Goal: Information Seeking & Learning: Compare options

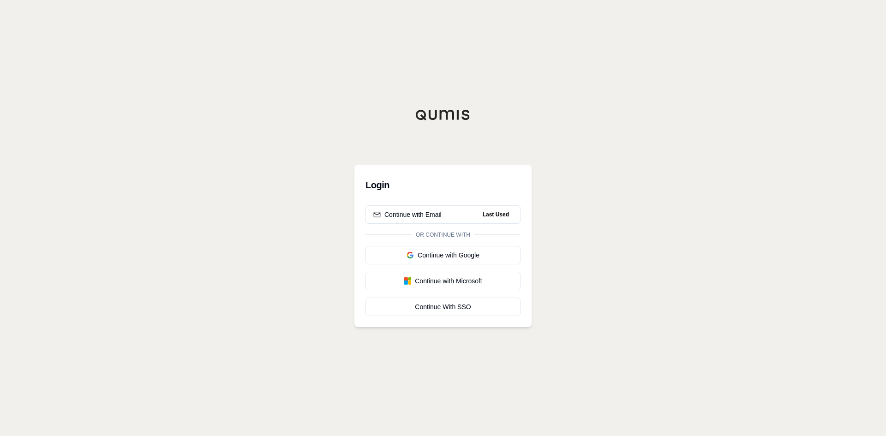
click at [678, 142] on div "Login Continue with Email Last Used Or continue with Continue with Google Conti…" at bounding box center [443, 218] width 886 height 436
click at [460, 208] on button "Continue with Email Last Used" at bounding box center [442, 214] width 155 height 18
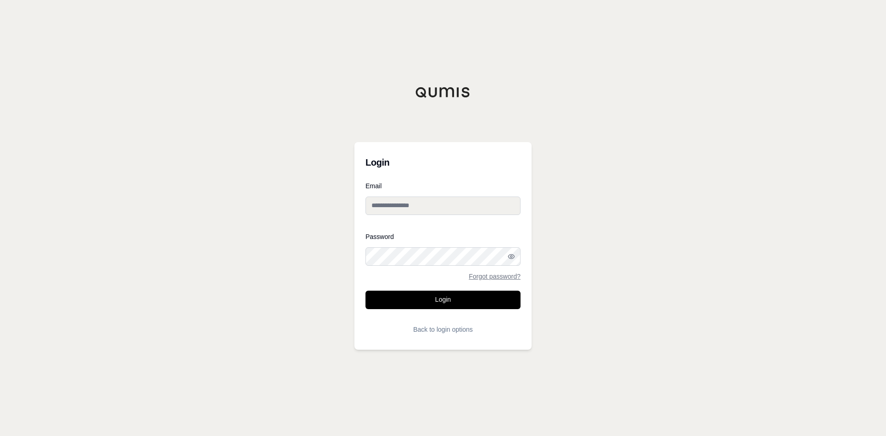
type input "**********"
click at [448, 294] on button "Login" at bounding box center [442, 300] width 155 height 18
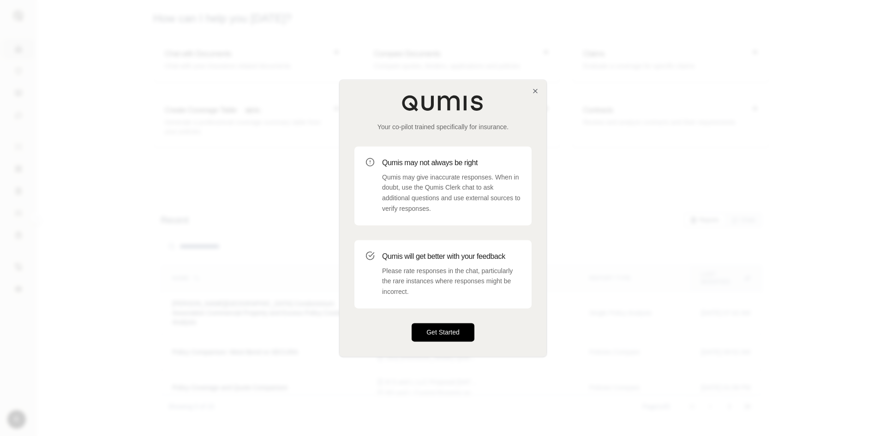
click at [438, 333] on button "Get Started" at bounding box center [442, 332] width 63 height 18
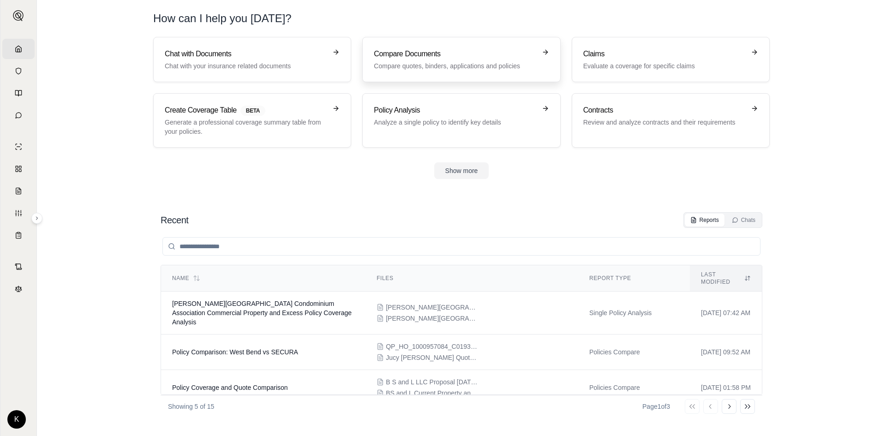
click at [497, 62] on p "Compare quotes, binders, applications and policies" at bounding box center [455, 65] width 162 height 9
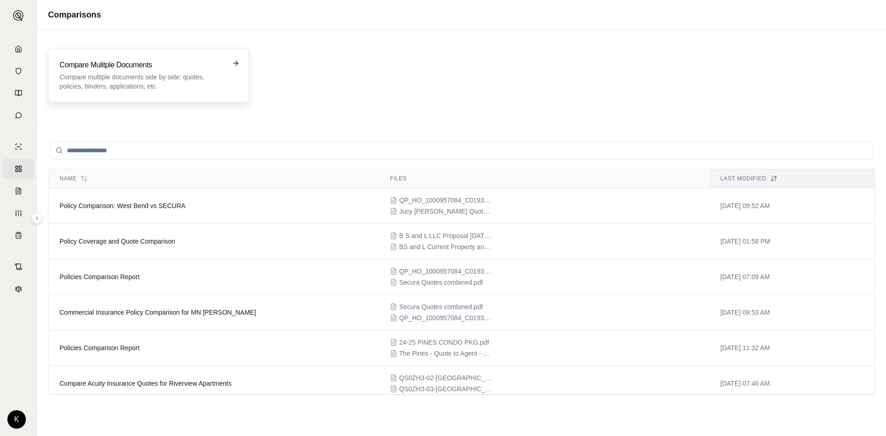
click at [158, 81] on p "Compare multiple documents side by side: quotes, policies, binders, application…" at bounding box center [141, 81] width 165 height 18
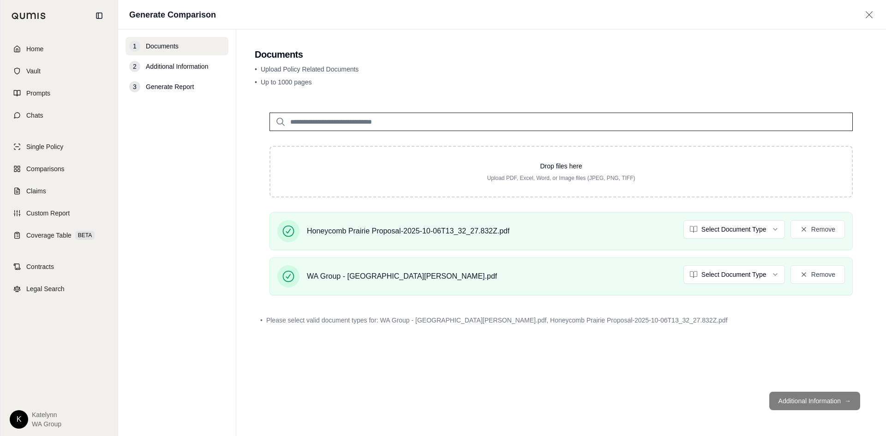
click at [787, 335] on div "Drop files here Upload PDF, Excel, Word, or Image files (JPEG, PNG, TIFF) Honey…" at bounding box center [561, 241] width 613 height 286
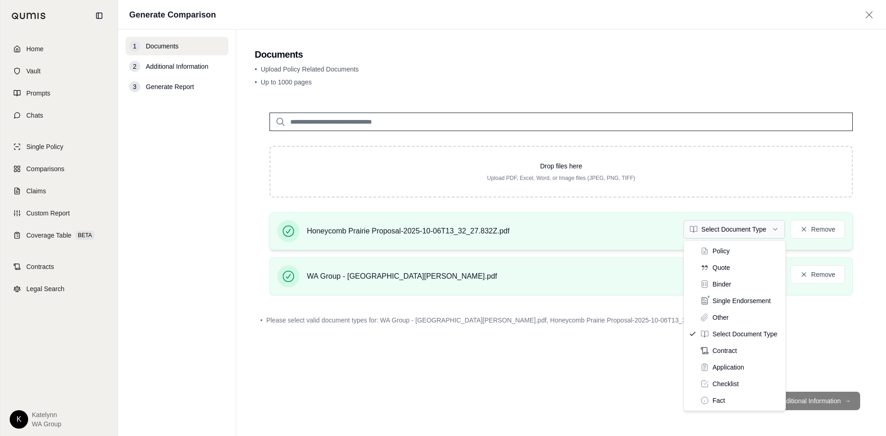
click at [747, 232] on html "Home Vault Prompts Chats Single Policy Comparisons Claims Custom Report Coverag…" at bounding box center [443, 218] width 886 height 436
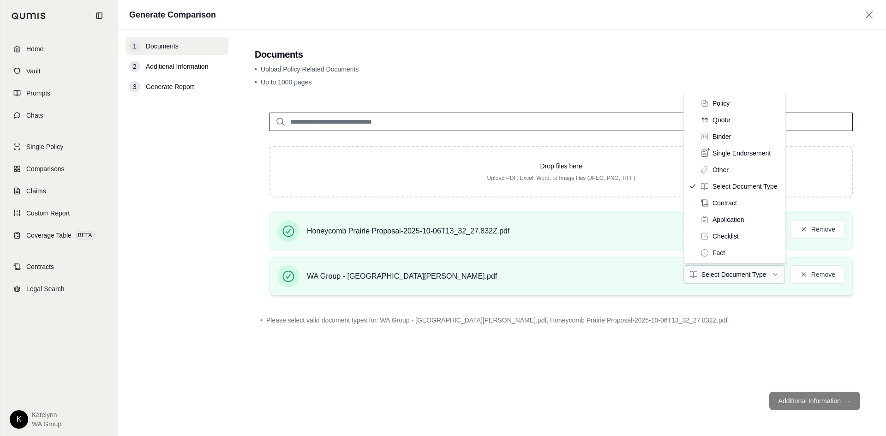
click at [750, 268] on html "Home Vault Prompts Chats Single Policy Comparisons Claims Custom Report Coverag…" at bounding box center [443, 218] width 886 height 436
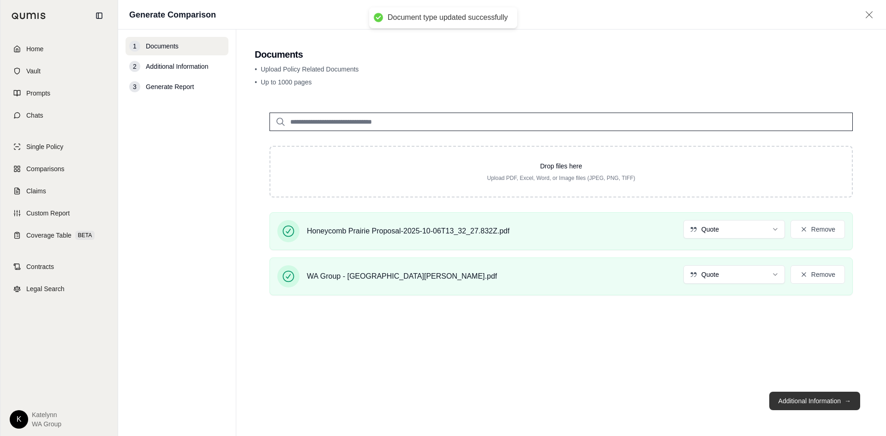
click at [817, 398] on button "Additional Information →" at bounding box center [814, 401] width 91 height 18
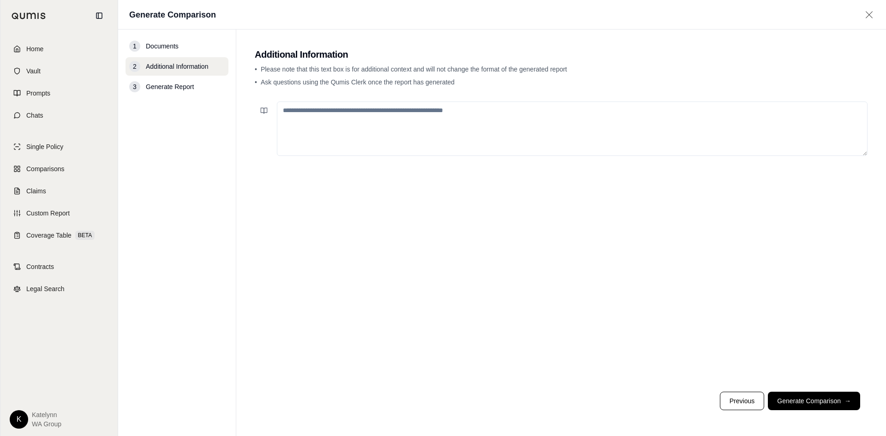
click at [436, 136] on textarea at bounding box center [572, 128] width 590 height 54
type textarea "**********"
click at [815, 403] on button "Generate Comparison →" at bounding box center [813, 401] width 92 height 18
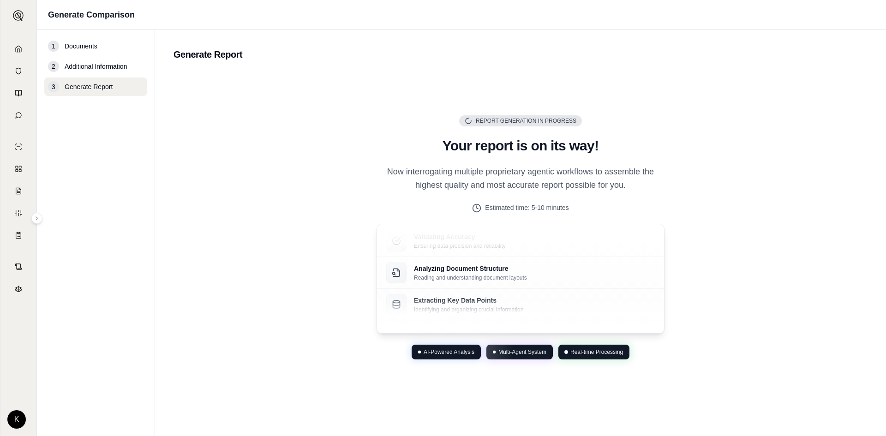
click at [690, 200] on div "Report Generation in Progress Generating Report Your report is on its way! Now …" at bounding box center [520, 237] width 694 height 331
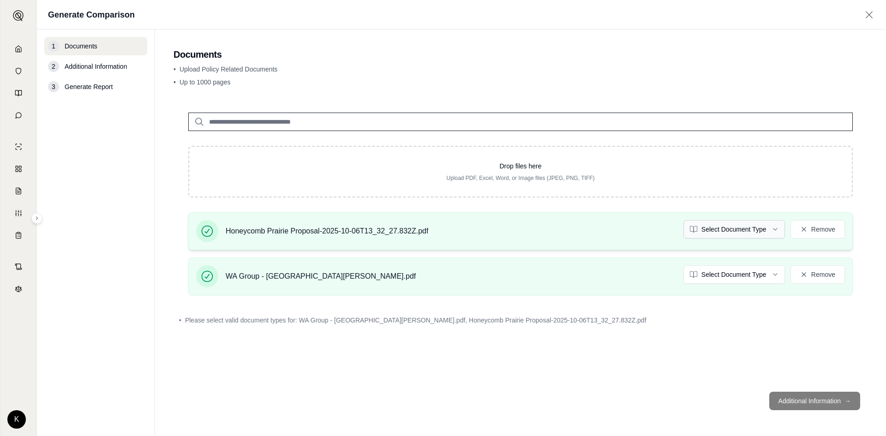
click at [736, 231] on html "Home Vault Prompts Chats Single Policy Comparisons Claims Custom Report Coverag…" at bounding box center [443, 218] width 886 height 436
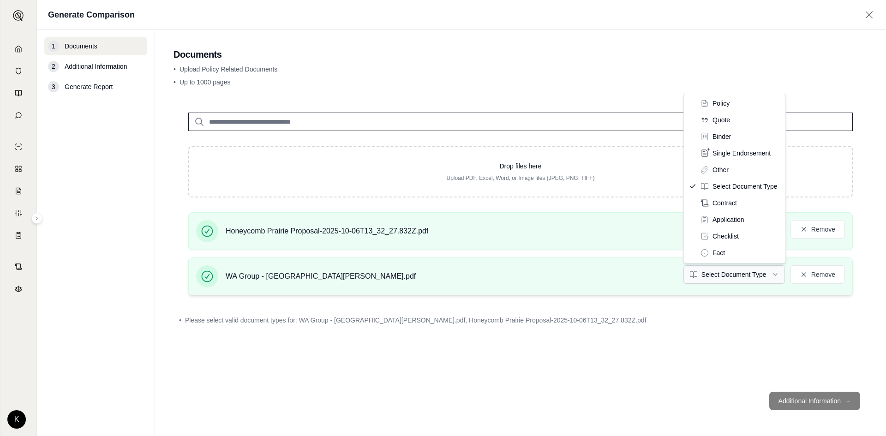
click at [728, 272] on html "Home Vault Prompts Chats Single Policy Comparisons Claims Custom Report Coverag…" at bounding box center [443, 218] width 886 height 436
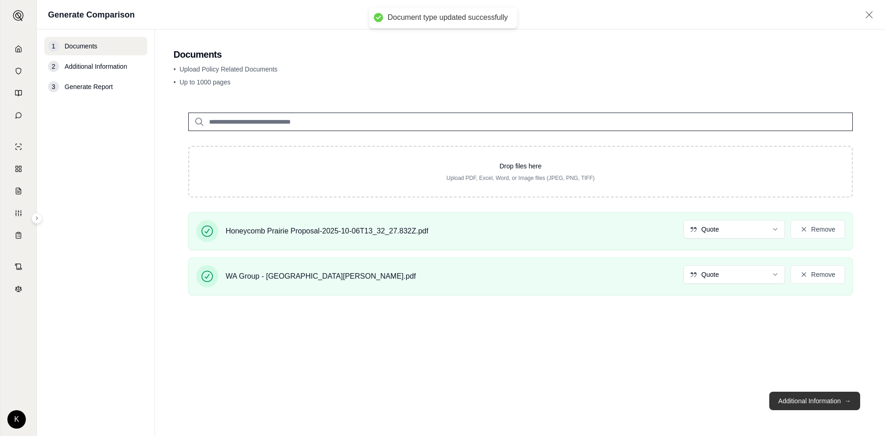
click at [806, 399] on button "Additional Information →" at bounding box center [814, 401] width 91 height 18
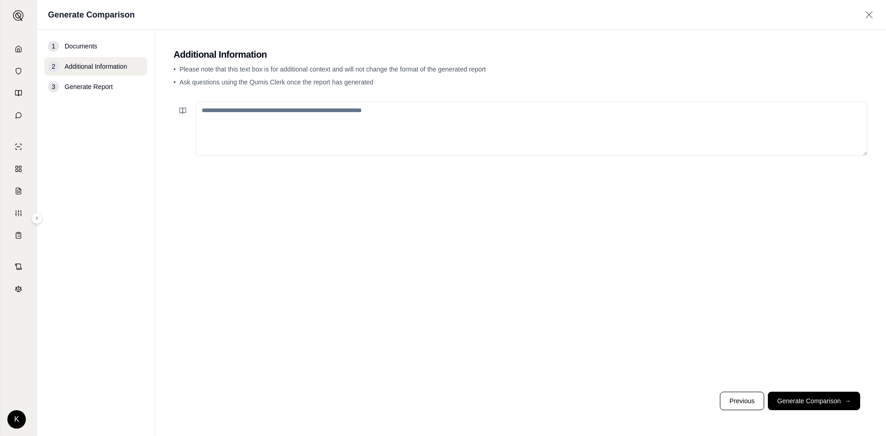
click at [394, 134] on textarea at bounding box center [532, 128] width 672 height 54
click at [807, 398] on button "Generate Comparison →" at bounding box center [813, 401] width 92 height 18
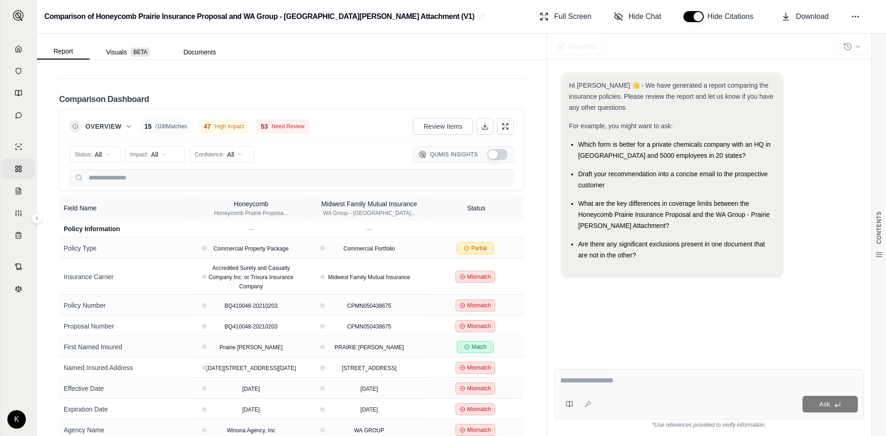
scroll to position [1783, 0]
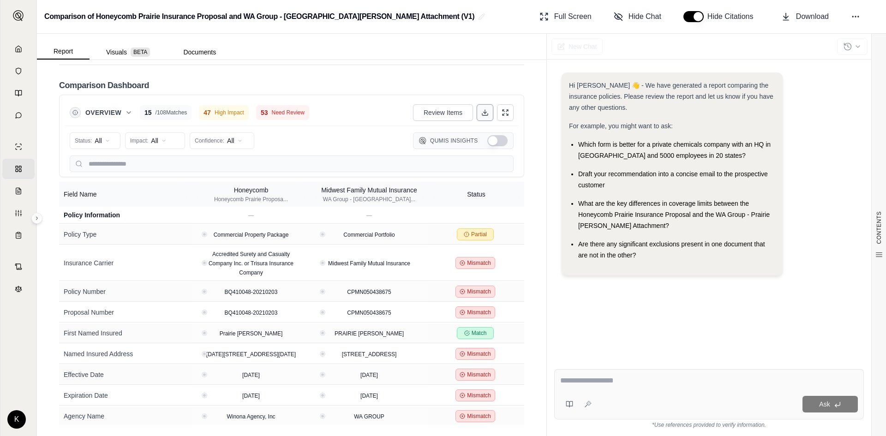
click at [477, 108] on button at bounding box center [484, 112] width 17 height 17
click at [811, 19] on span "Download" at bounding box center [812, 16] width 33 height 11
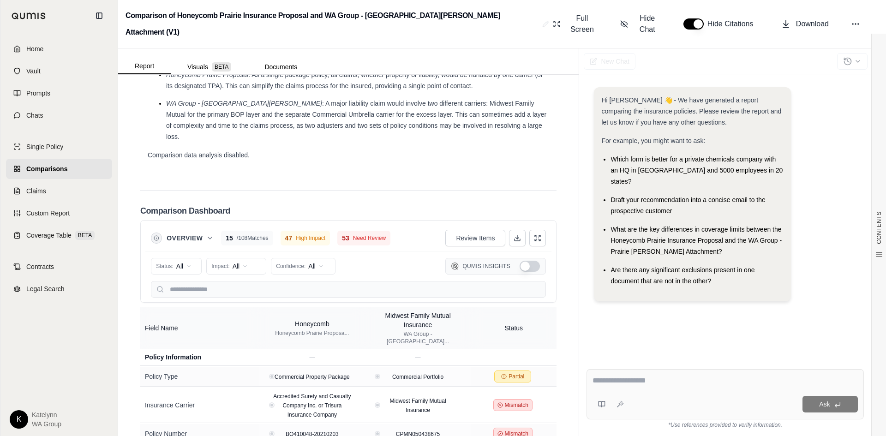
scroll to position [1871, 0]
